Goal: Task Accomplishment & Management: Complete application form

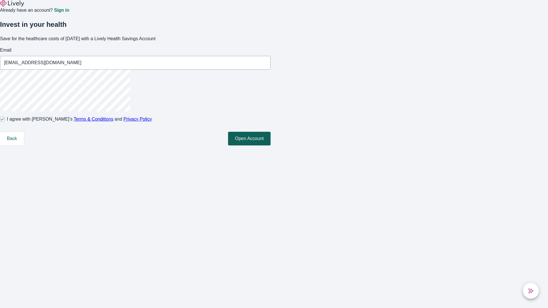
click at [270, 145] on button "Open Account" at bounding box center [249, 139] width 42 height 14
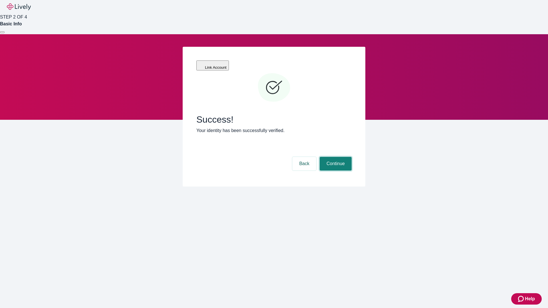
click at [335, 157] on button "Continue" at bounding box center [335, 164] width 32 height 14
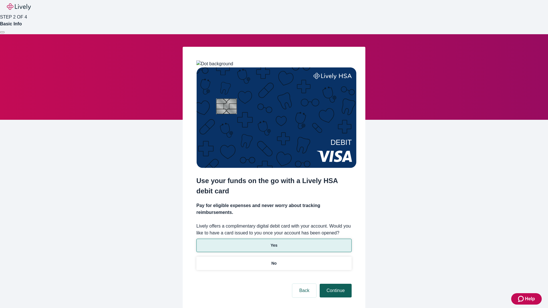
click at [274, 242] on p "Yes" at bounding box center [273, 245] width 7 height 6
click at [335, 284] on button "Continue" at bounding box center [335, 291] width 32 height 14
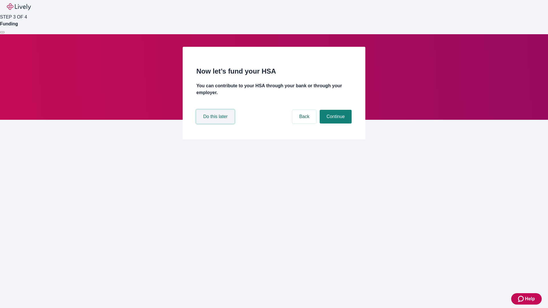
click at [216, 123] on button "Do this later" at bounding box center [215, 117] width 38 height 14
